Goal: Connect with others: Connect with others

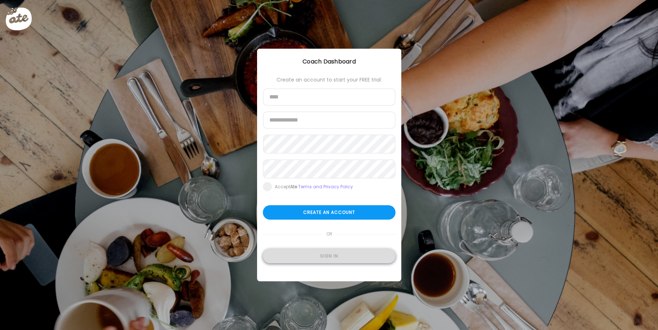
click at [326, 259] on div "Sign in" at bounding box center [329, 256] width 133 height 14
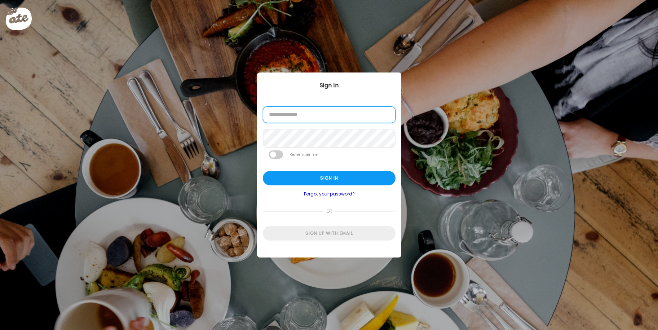
type input "**********"
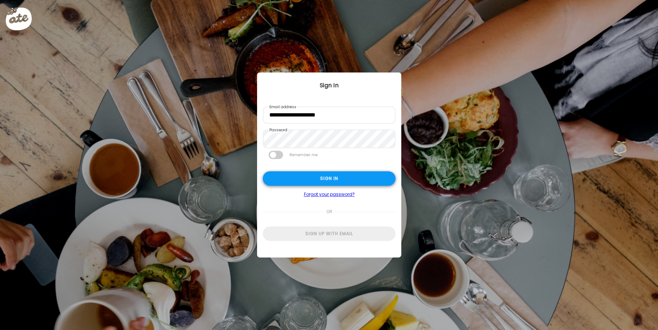
click at [328, 181] on div "Sign in" at bounding box center [329, 178] width 133 height 14
type textarea "**********"
type input "**********"
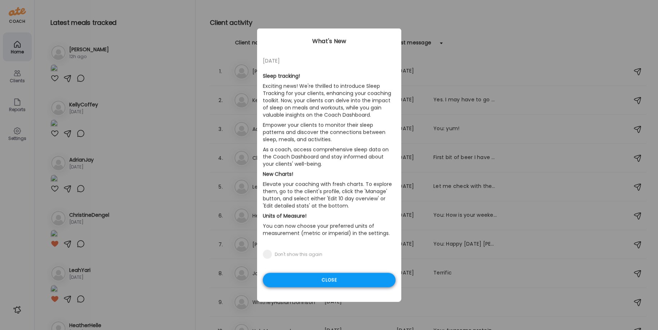
click at [327, 276] on div "Close" at bounding box center [329, 280] width 133 height 14
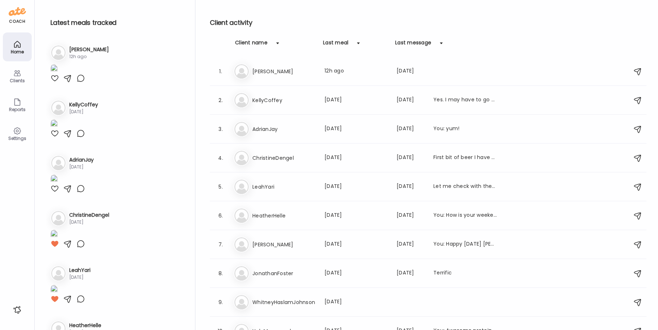
click at [14, 75] on icon at bounding box center [17, 73] width 7 height 6
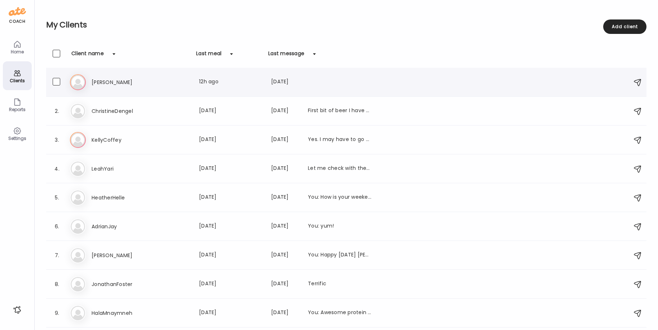
click at [101, 80] on h3 "[PERSON_NAME]" at bounding box center [123, 82] width 63 height 9
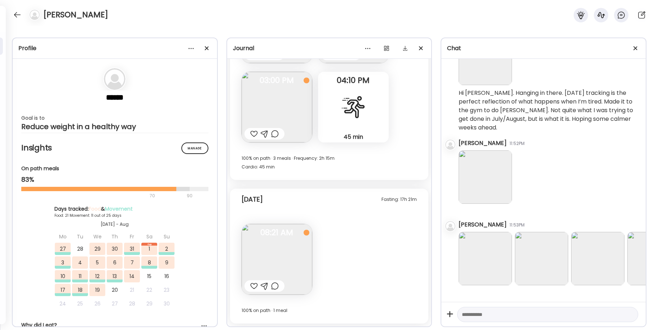
scroll to position [9457, 0]
click at [253, 286] on div at bounding box center [254, 286] width 8 height 9
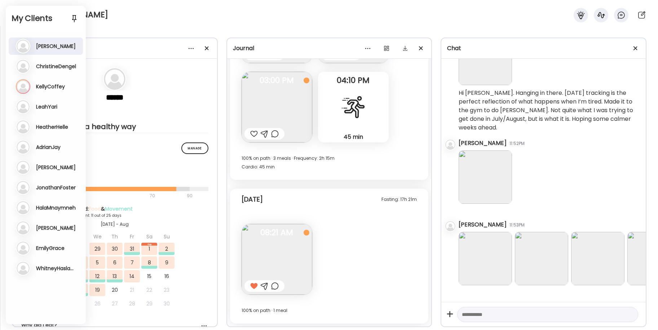
click at [45, 66] on h3 "ChristineDengel" at bounding box center [56, 66] width 40 height 6
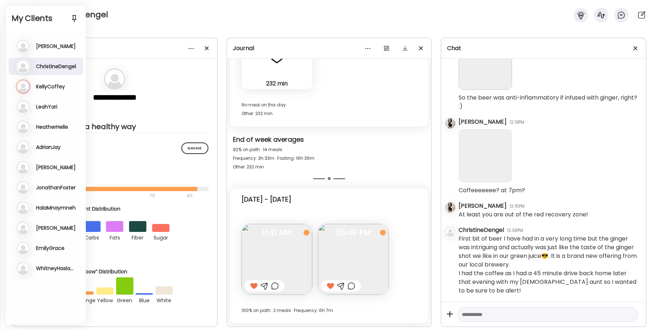
scroll to position [2635, 0]
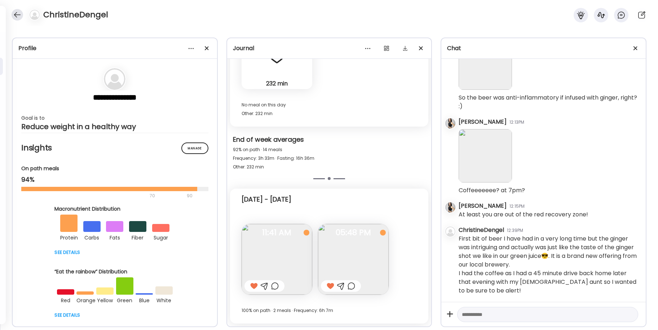
click at [14, 12] on div at bounding box center [18, 15] width 12 height 12
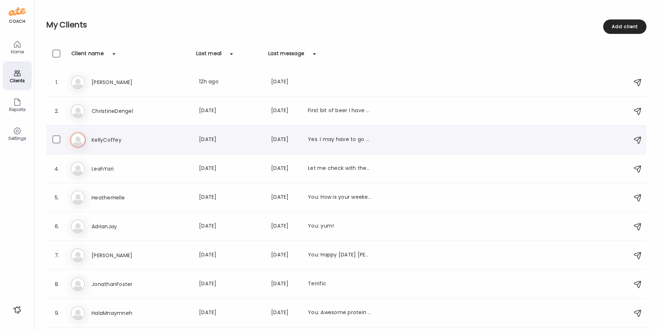
click at [97, 138] on h3 "KellyCoffey" at bounding box center [123, 140] width 63 height 9
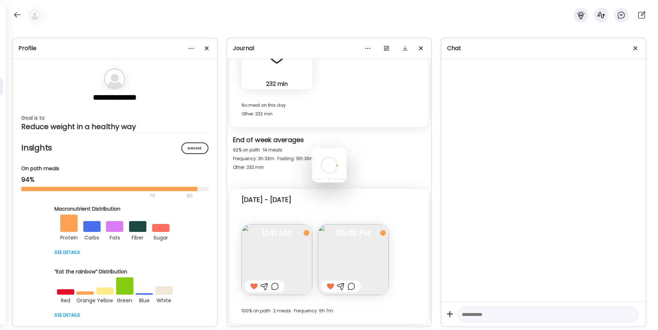
scroll to position [939, 0]
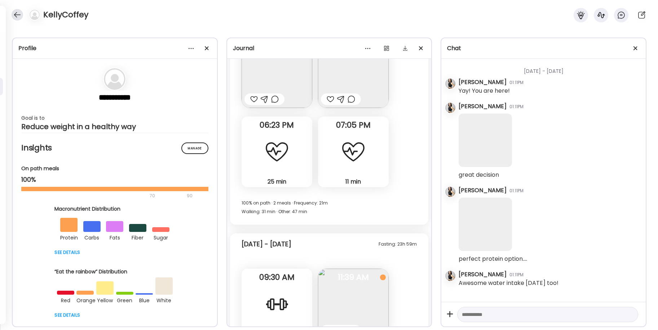
click at [14, 12] on div at bounding box center [18, 15] width 12 height 12
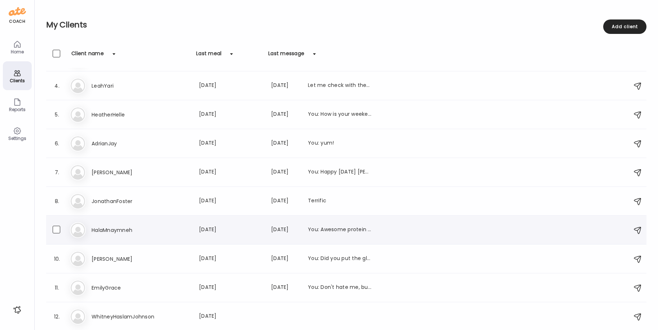
scroll to position [83, 0]
click at [16, 51] on div "Home" at bounding box center [17, 51] width 26 height 5
